Goal: Task Accomplishment & Management: Manage account settings

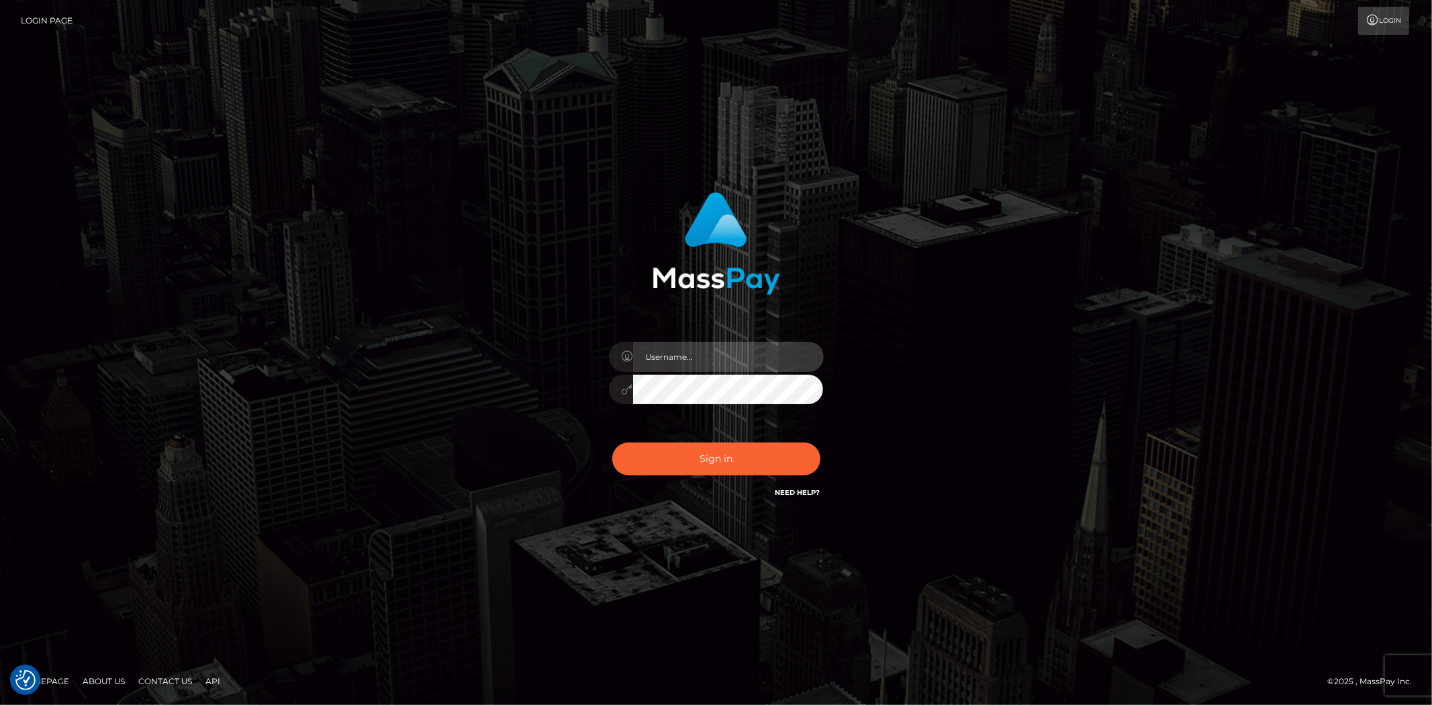
type input "Bern.Spree"
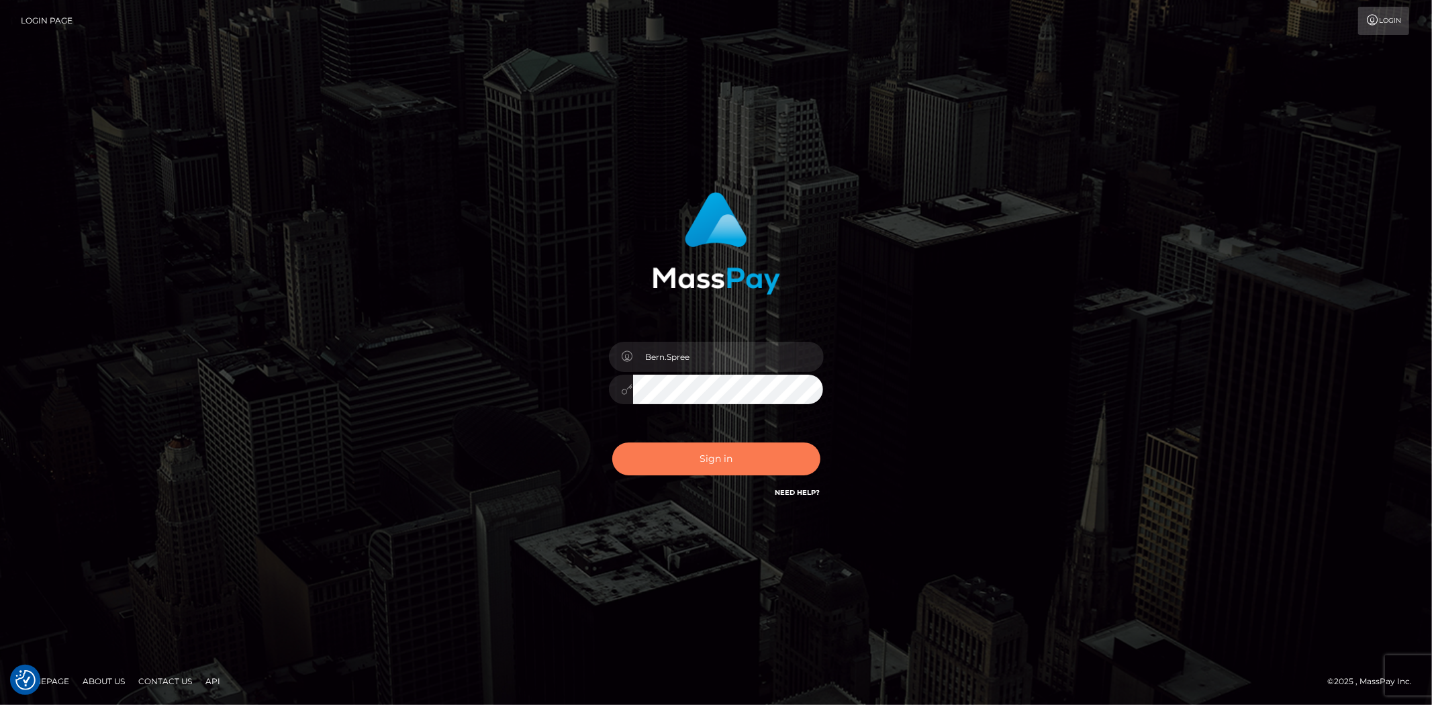
click at [667, 467] on button "Sign in" at bounding box center [716, 458] width 208 height 33
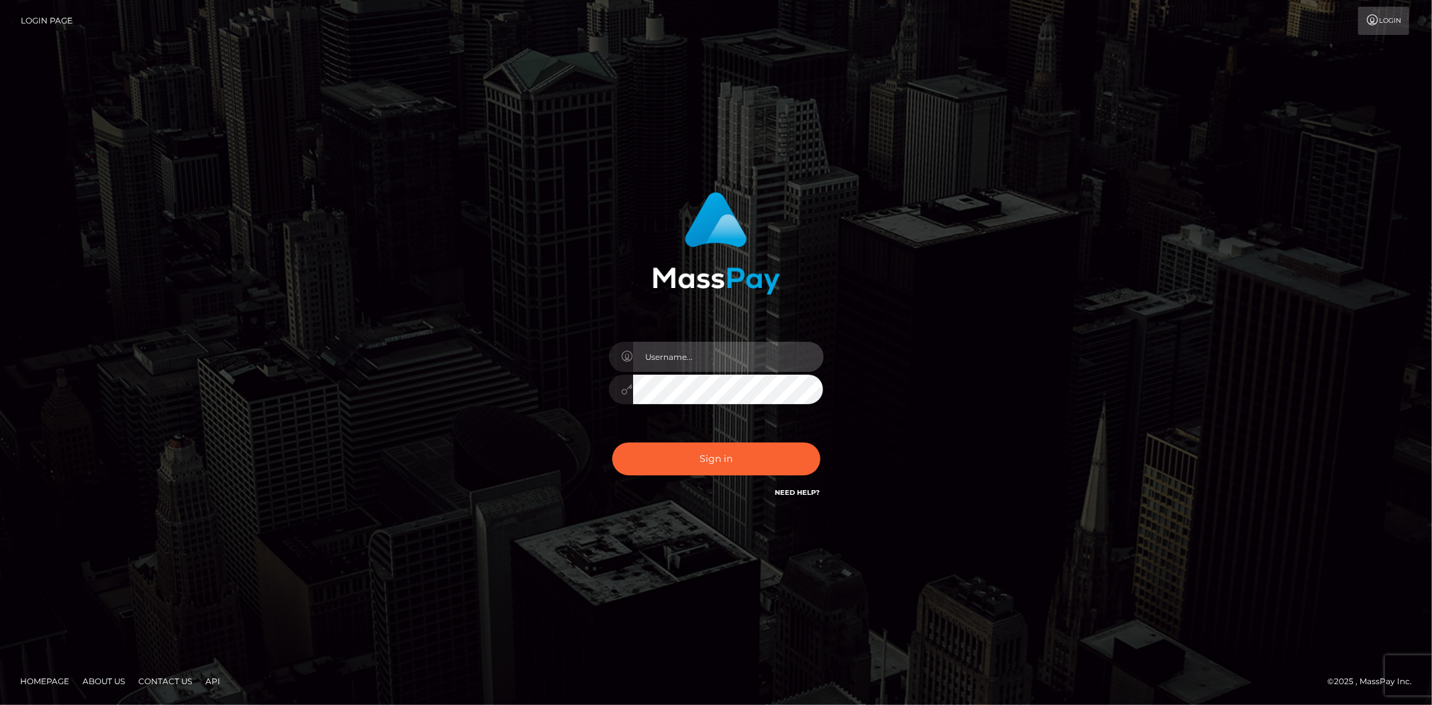
drag, startPoint x: 672, startPoint y: 354, endPoint x: 700, endPoint y: 371, distance: 32.8
click at [672, 354] on input "text" at bounding box center [728, 357] width 191 height 30
type input "Bern.Spree"
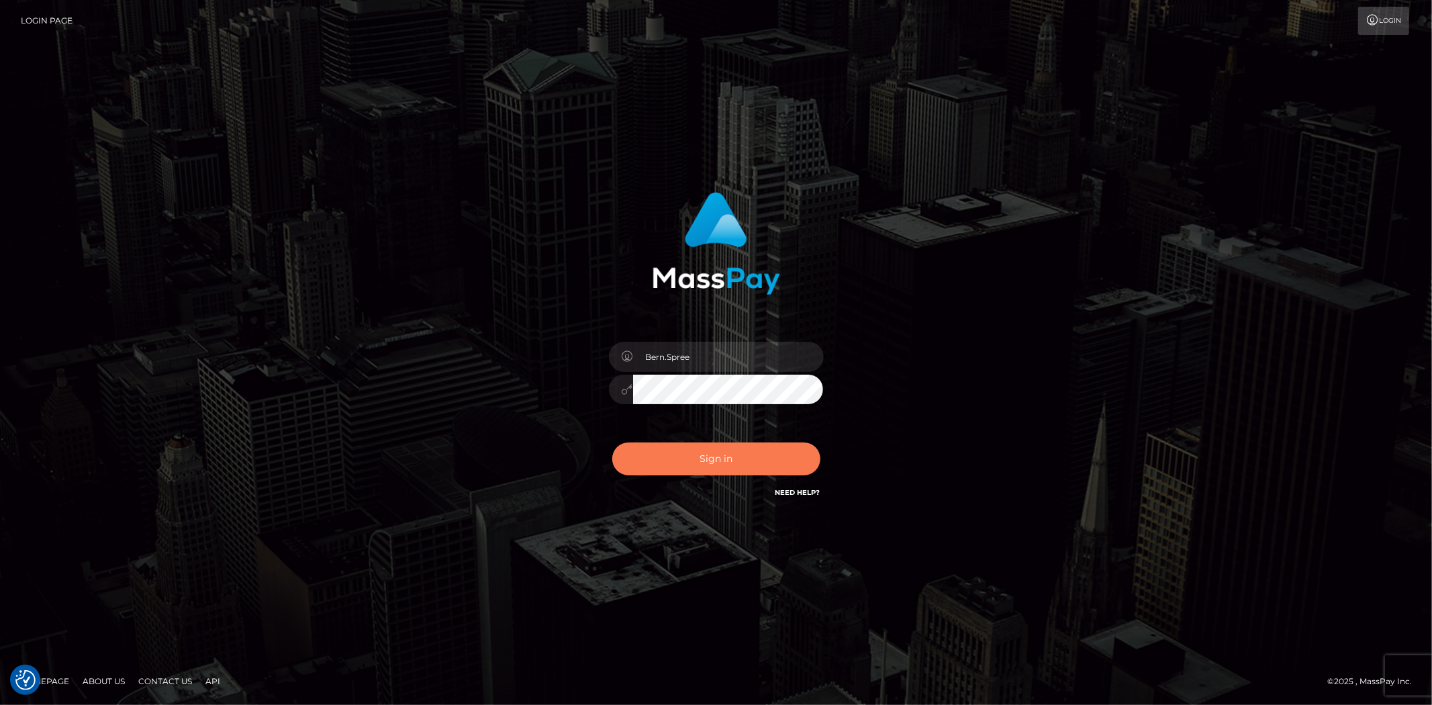
click at [676, 461] on button "Sign in" at bounding box center [716, 458] width 208 height 33
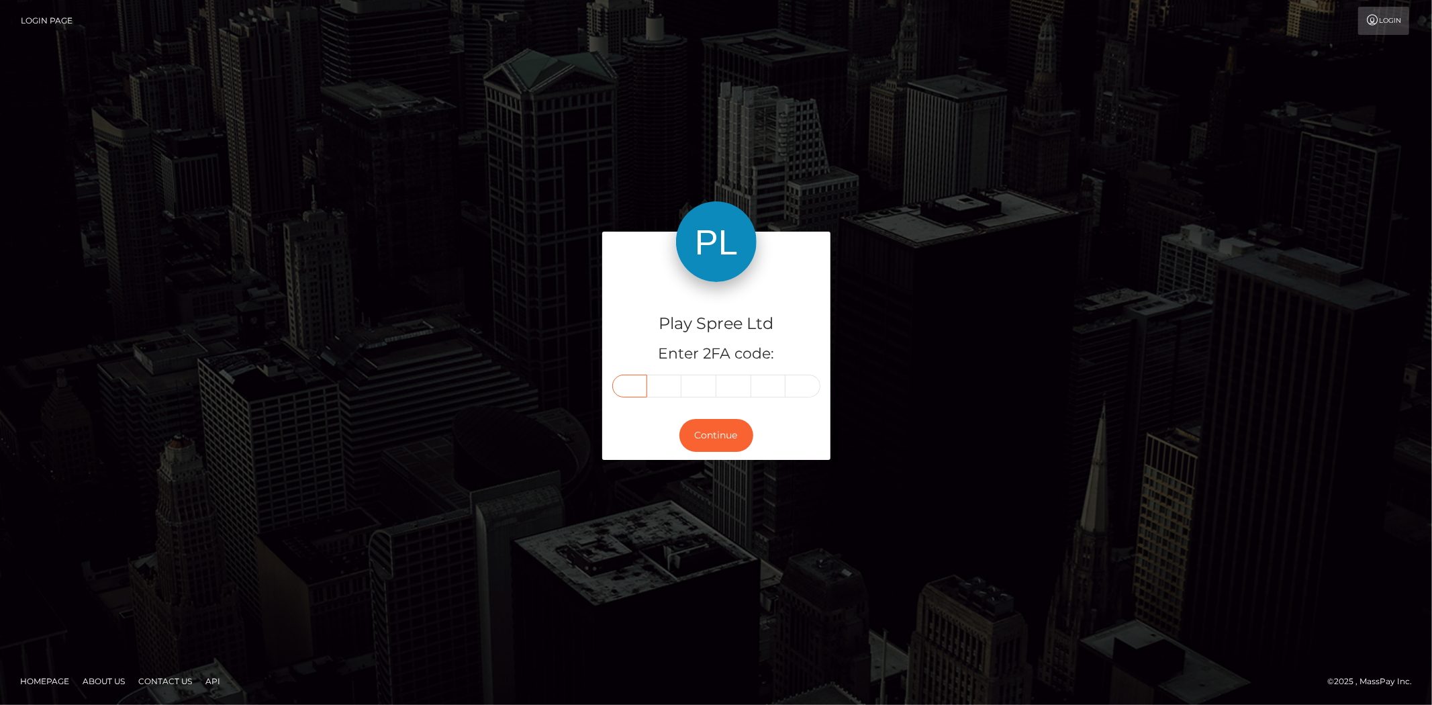
click at [622, 375] on input "text" at bounding box center [629, 386] width 35 height 23
type input "0"
type input "4"
type input "6"
type input "7"
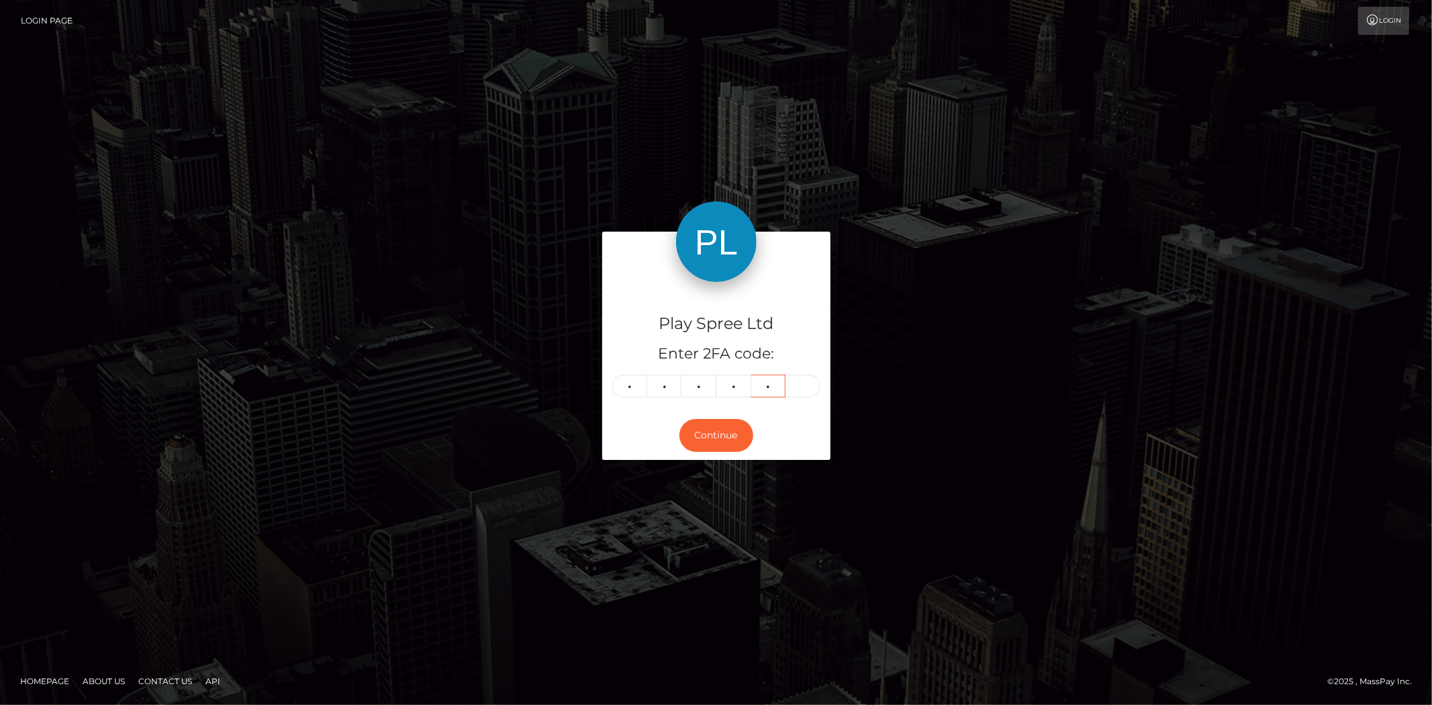
type input "7"
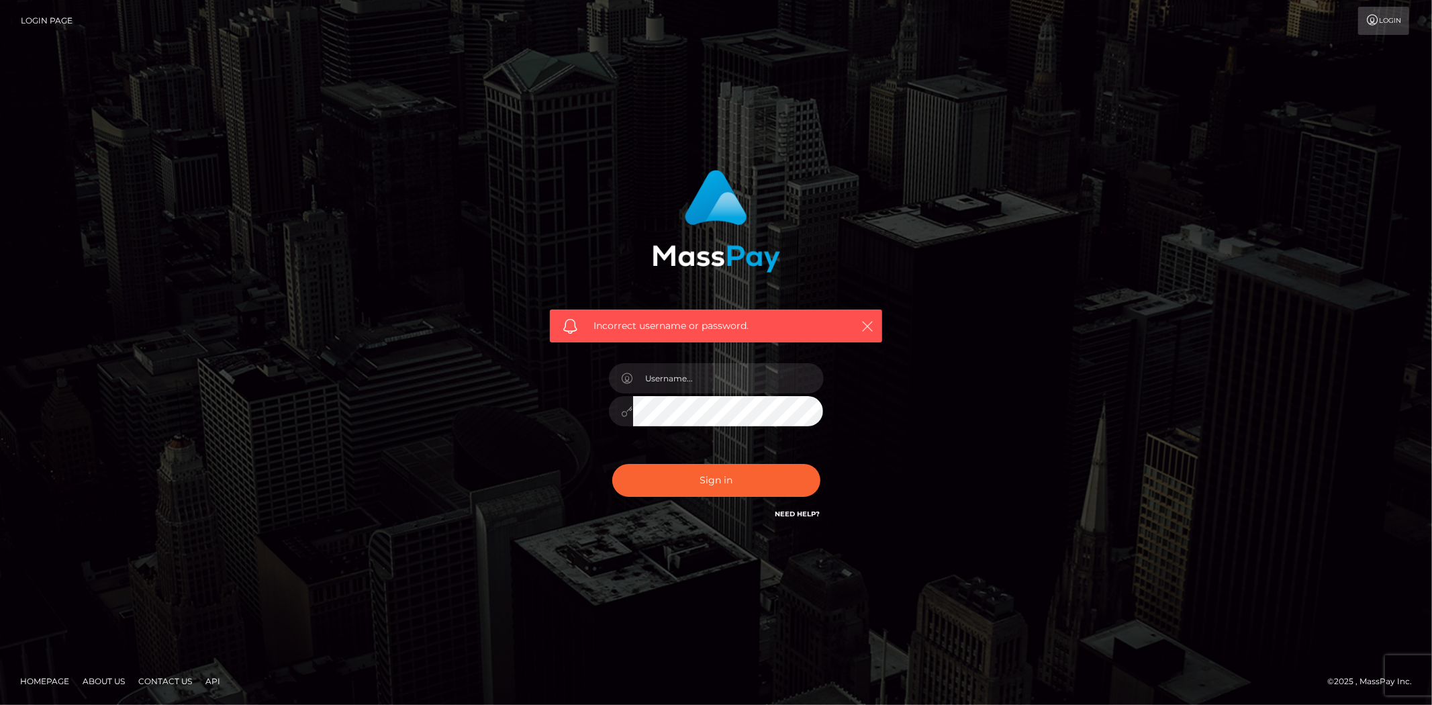
click at [863, 328] on icon "button" at bounding box center [867, 326] width 13 height 13
click at [860, 318] on button "button" at bounding box center [867, 326] width 17 height 17
drag, startPoint x: 1219, startPoint y: 75, endPoint x: 1175, endPoint y: 136, distance: 75.6
click at [1175, 136] on div "Incorrect username or password." at bounding box center [716, 352] width 1432 height 587
drag, startPoint x: 975, startPoint y: 68, endPoint x: 1274, endPoint y: 205, distance: 328.7
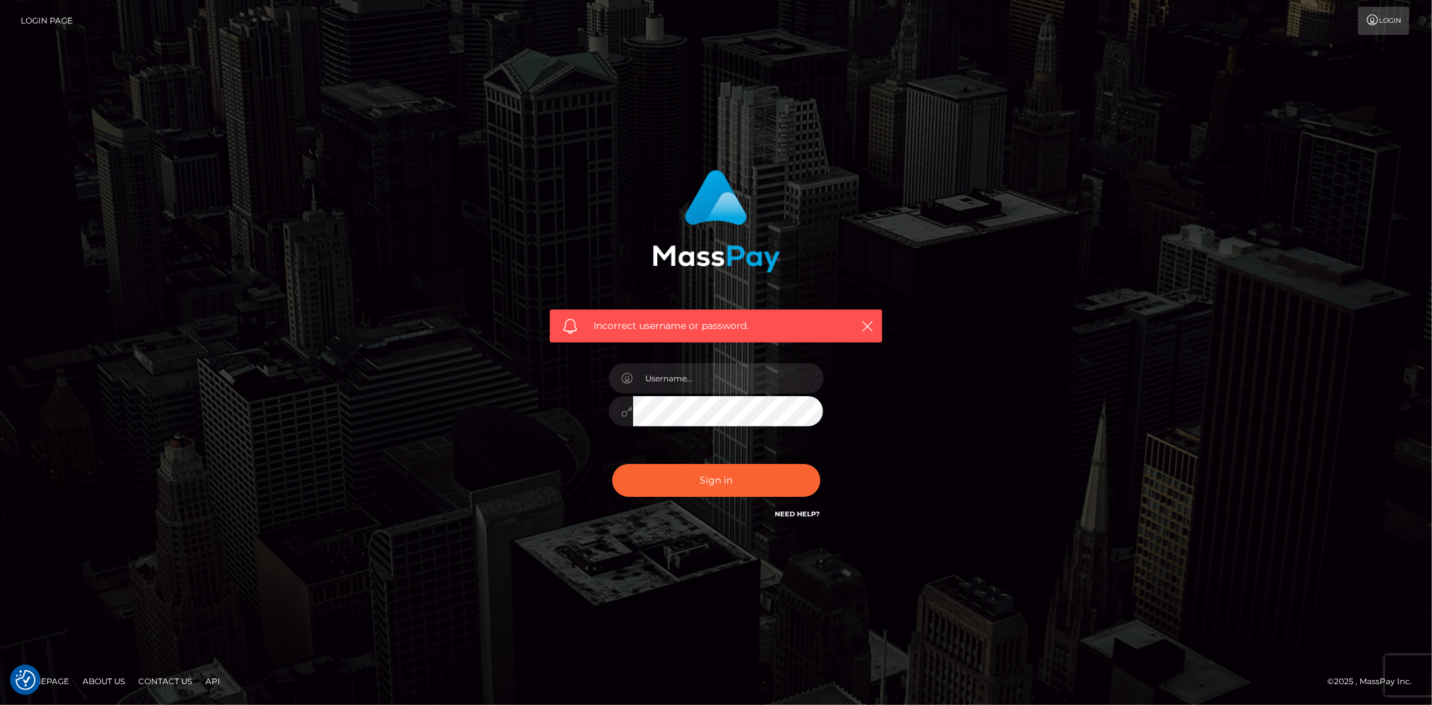
click at [1274, 205] on div "Incorrect username or password." at bounding box center [716, 352] width 1432 height 587
click at [948, 142] on div "Incorrect username or password." at bounding box center [716, 352] width 1432 height 587
click at [658, 374] on input "text" at bounding box center [728, 378] width 191 height 30
type input "Bern.Spree"
click at [681, 480] on button "Sign in" at bounding box center [716, 480] width 208 height 33
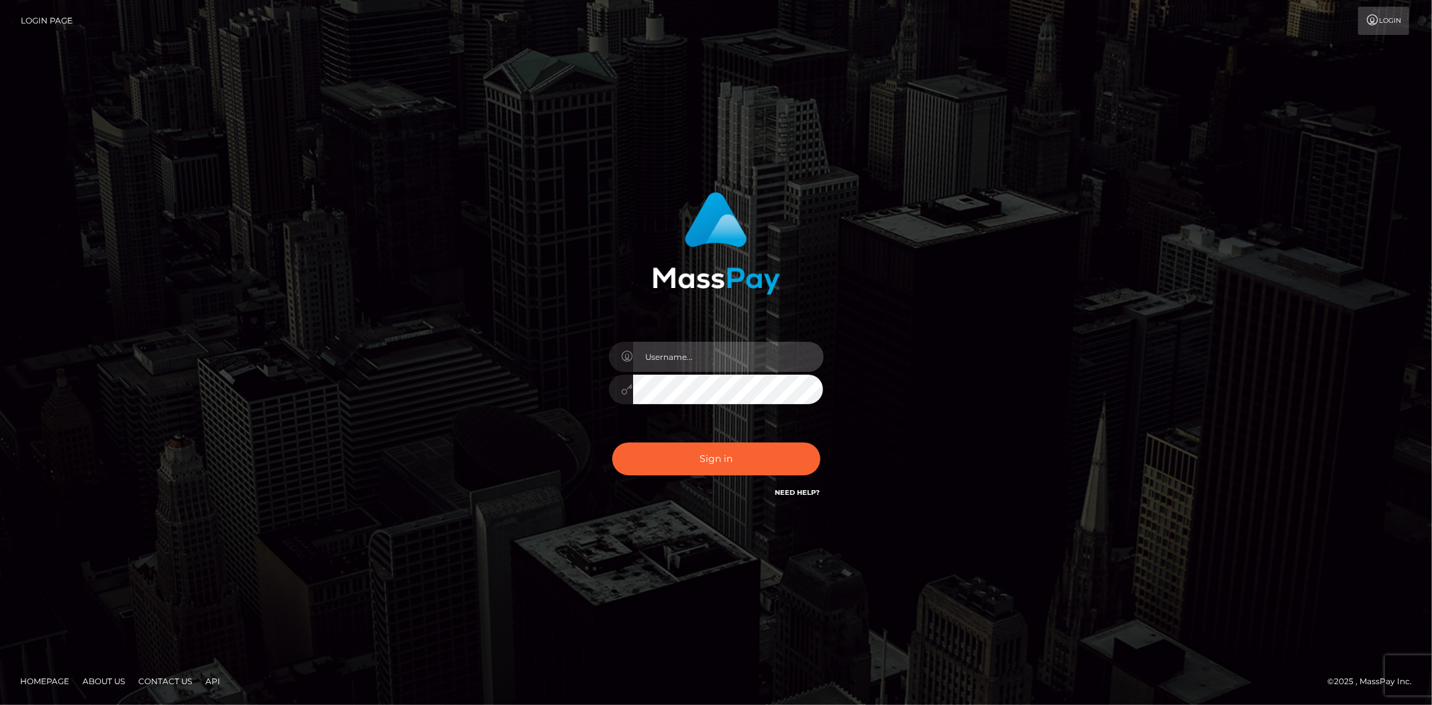
click at [673, 352] on input "text" at bounding box center [728, 357] width 191 height 30
type input "Bern.Spree"
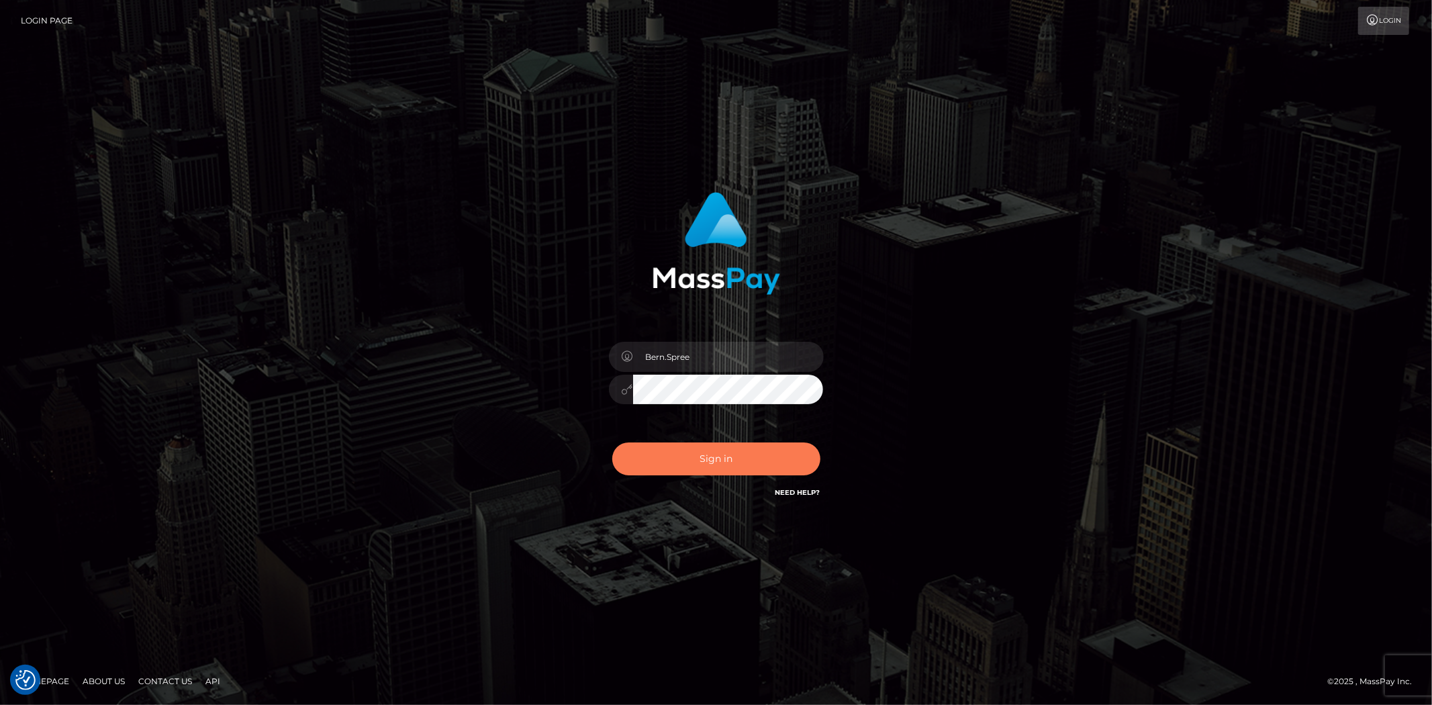
click at [696, 457] on button "Sign in" at bounding box center [716, 458] width 208 height 33
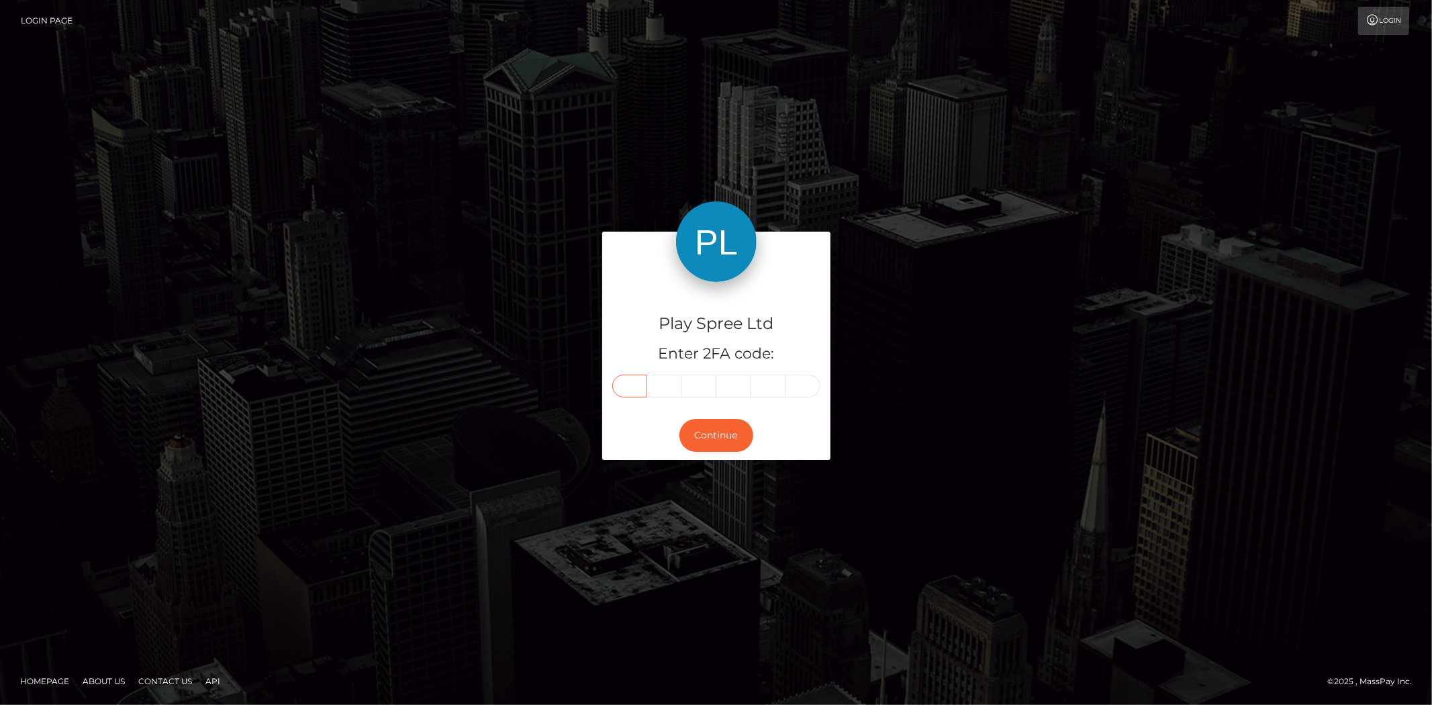
click at [634, 380] on input "text" at bounding box center [629, 386] width 35 height 23
click at [628, 380] on input "text" at bounding box center [629, 386] width 35 height 23
click at [626, 380] on input "text" at bounding box center [629, 386] width 35 height 23
paste input "4"
type input "4"
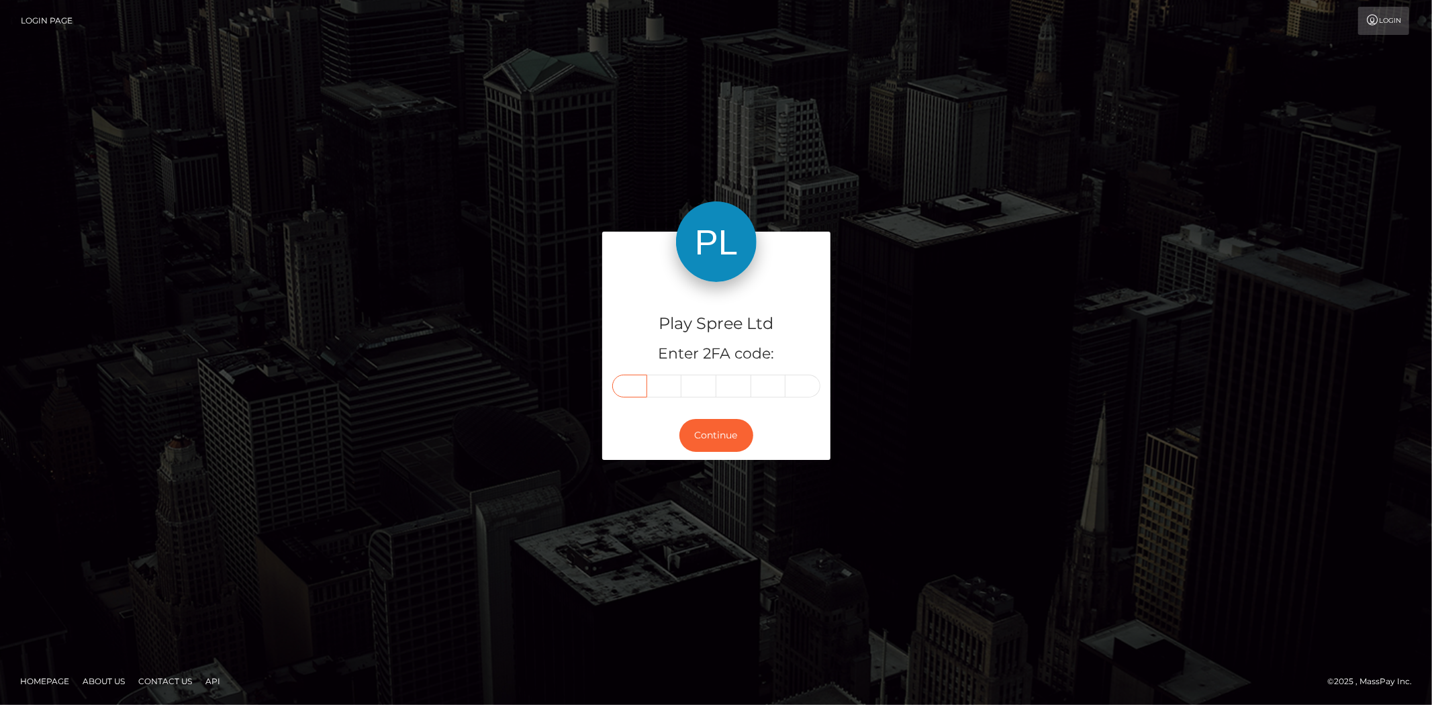
type input "6"
type input "9"
type input "6"
type input "4"
type input "8"
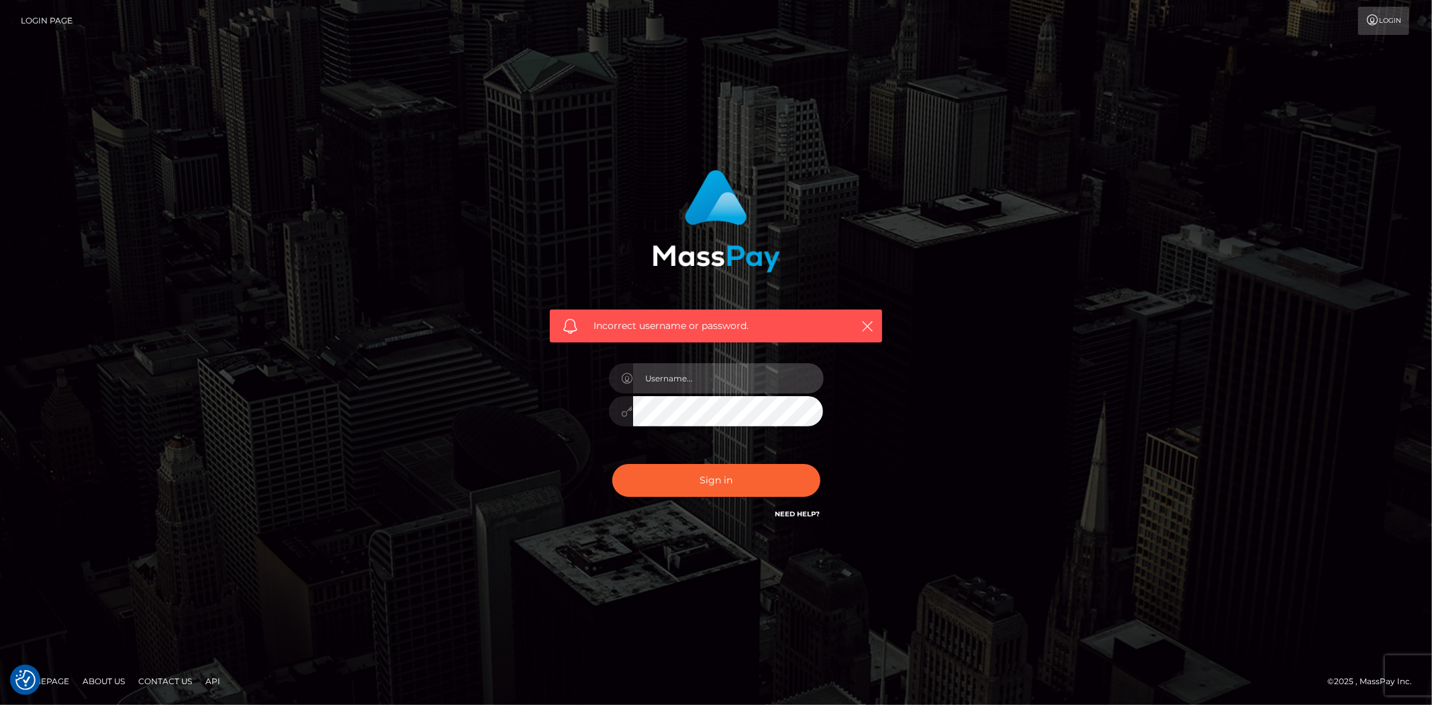
click at [669, 383] on input "text" at bounding box center [728, 378] width 191 height 30
type input "Bern.Spree"
click at [728, 468] on button "Sign in" at bounding box center [716, 480] width 208 height 33
click at [722, 473] on button "Sign in" at bounding box center [716, 480] width 208 height 33
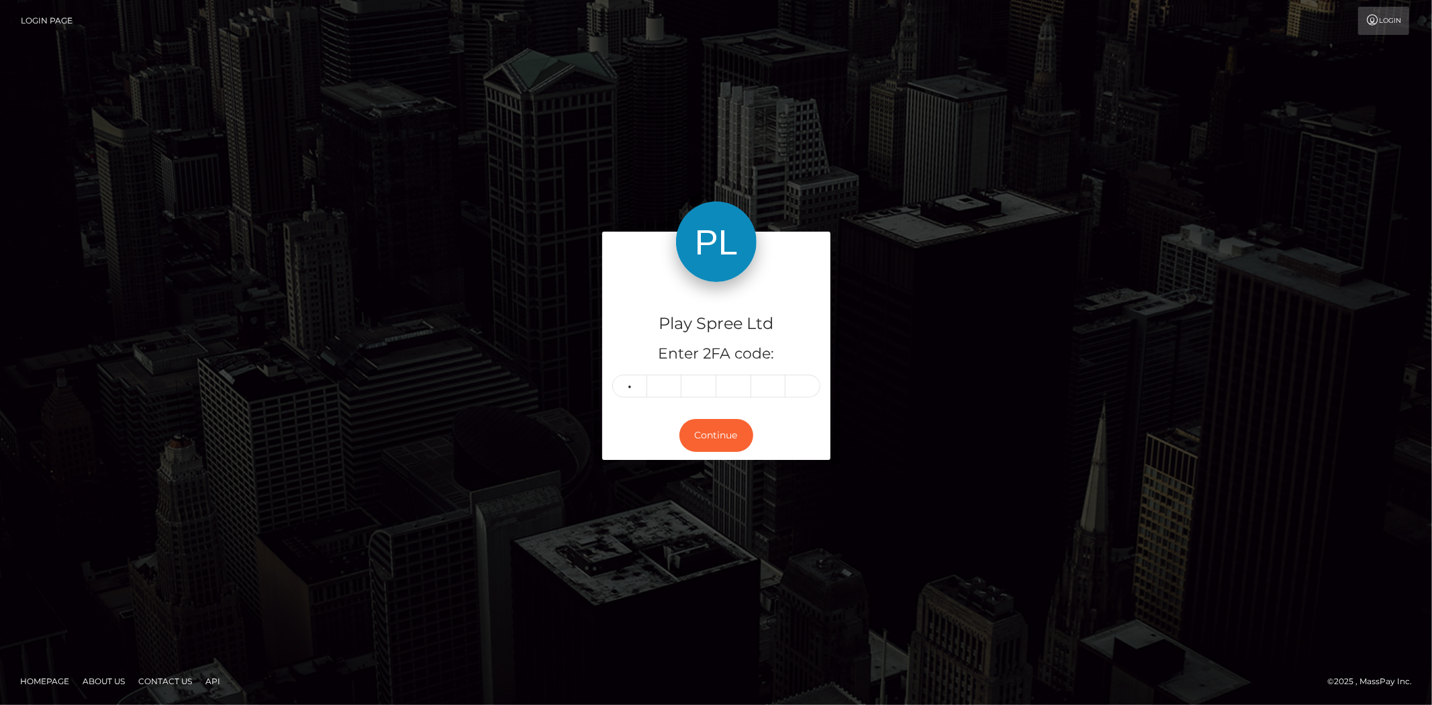
type input "6"
type input "9"
type input "3"
type input "2"
type input "0"
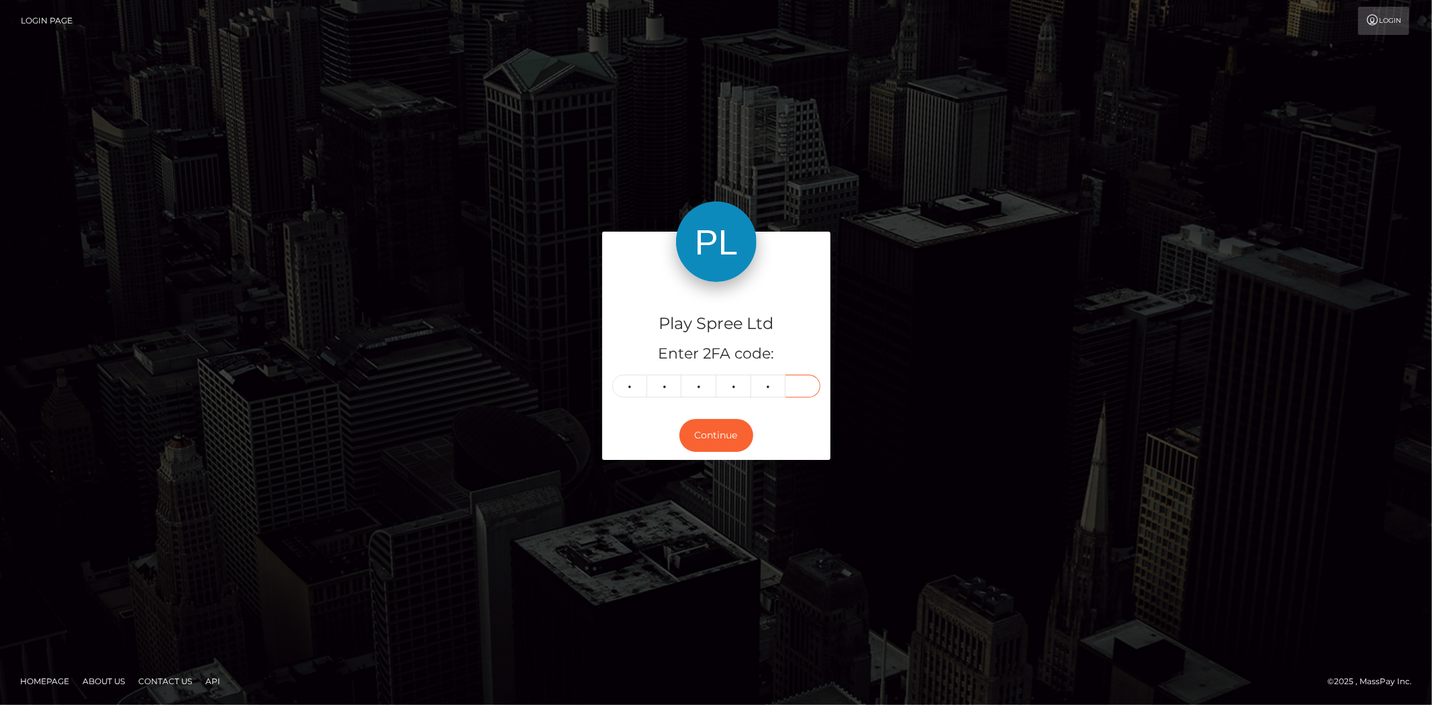
type input "6"
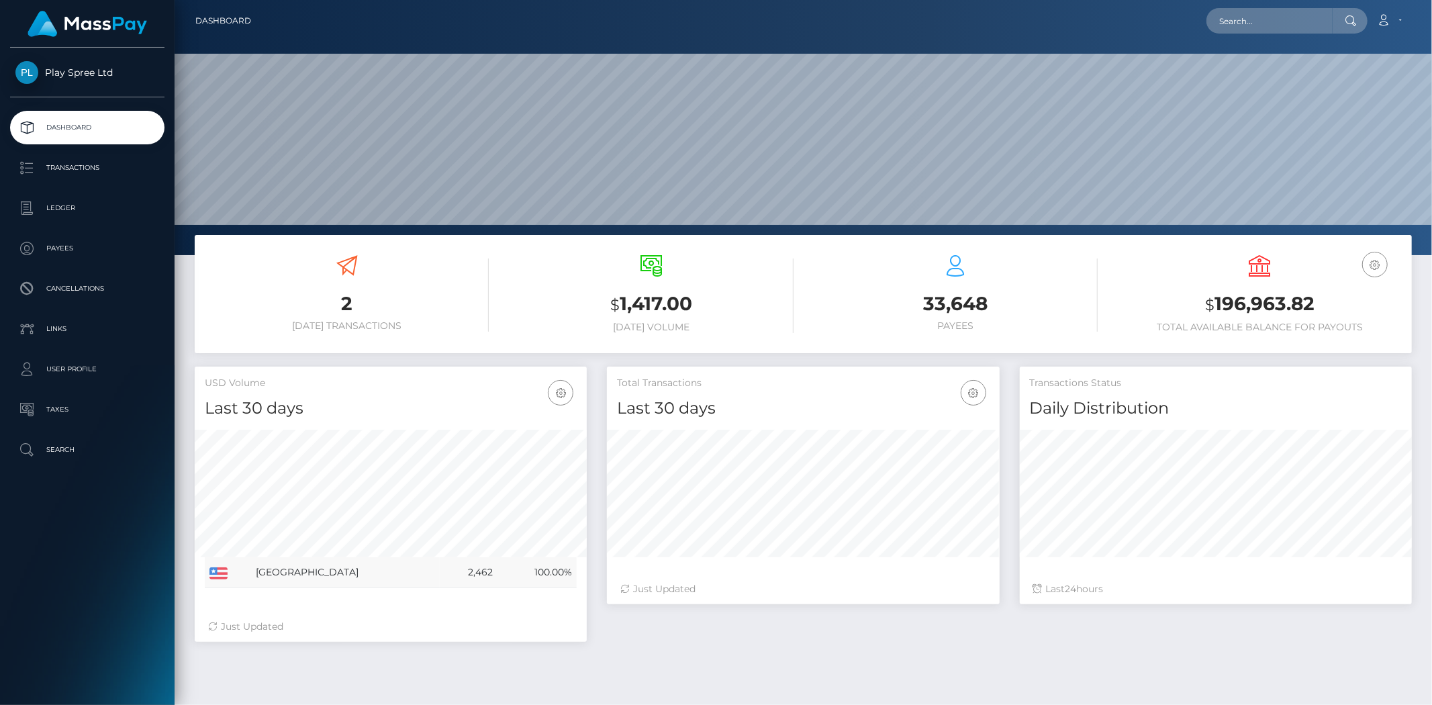
scroll to position [238, 392]
